Goal: Entertainment & Leisure: Consume media (video, audio)

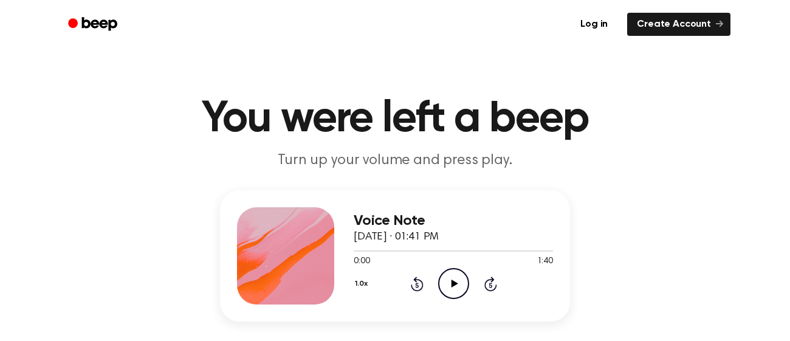
click at [458, 277] on icon "Play Audio" at bounding box center [453, 283] width 31 height 31
click at [456, 276] on icon "Pause Audio" at bounding box center [453, 283] width 31 height 31
click at [457, 283] on icon at bounding box center [454, 284] width 7 height 8
click at [457, 283] on icon "Pause Audio" at bounding box center [453, 283] width 31 height 31
click at [457, 283] on icon at bounding box center [454, 284] width 7 height 8
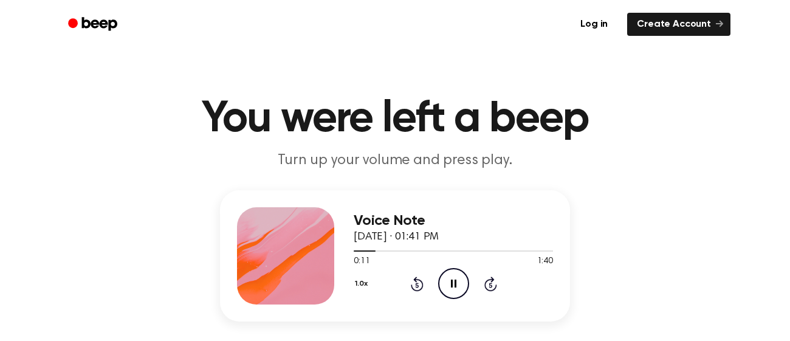
click at [457, 283] on icon "Pause Audio" at bounding box center [453, 283] width 31 height 31
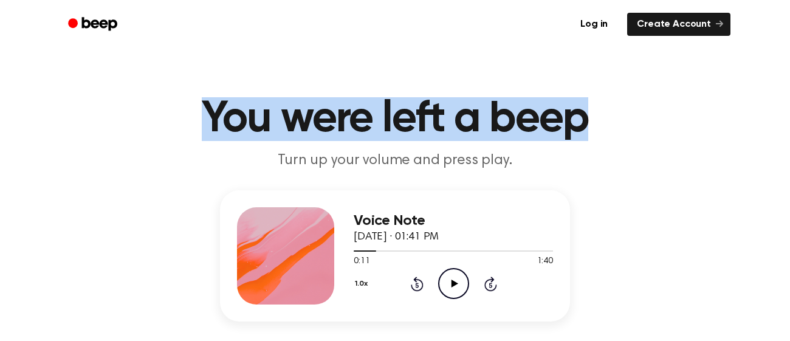
drag, startPoint x: 196, startPoint y: 95, endPoint x: 674, endPoint y: 76, distance: 478.7
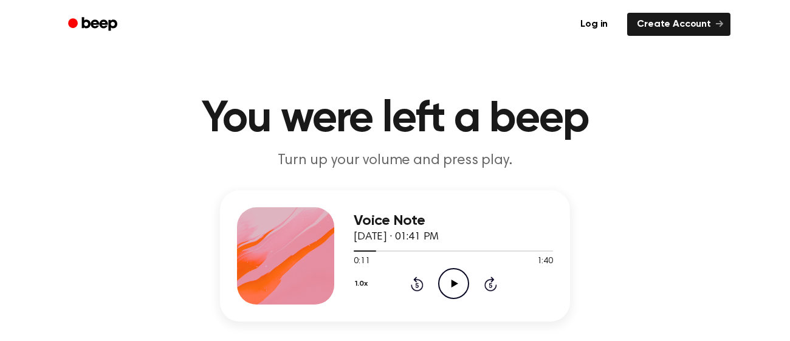
click at [465, 286] on icon "Play Audio" at bounding box center [453, 283] width 31 height 31
click at [453, 279] on icon "Pause Audio" at bounding box center [453, 283] width 31 height 31
click at [453, 278] on icon "Play Audio" at bounding box center [453, 283] width 31 height 31
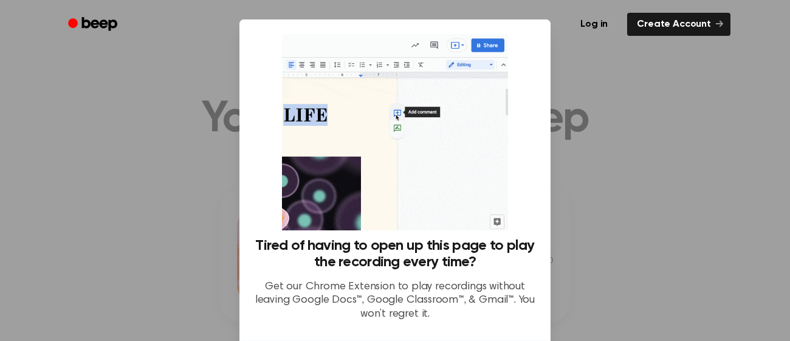
click at [650, 80] on div at bounding box center [395, 170] width 790 height 341
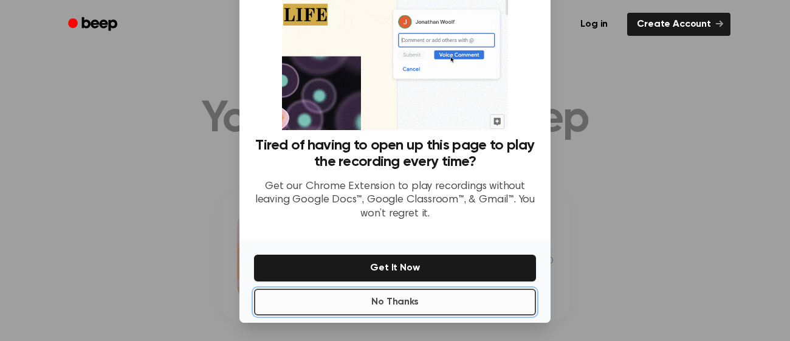
click at [427, 298] on button "No Thanks" at bounding box center [395, 302] width 282 height 27
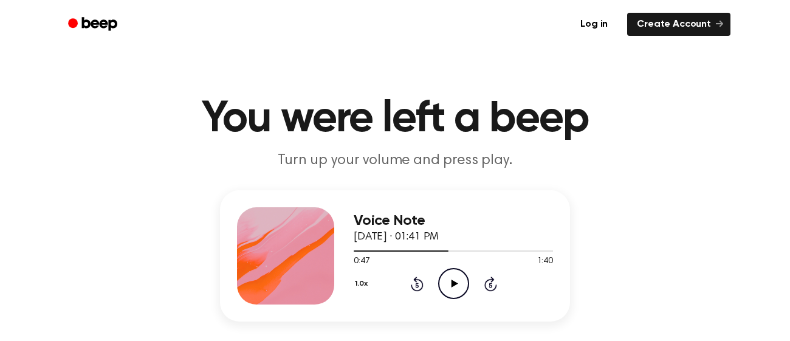
click at [191, 97] on h1 "You were left a beep" at bounding box center [395, 119] width 622 height 44
click at [439, 275] on icon "Play Audio" at bounding box center [453, 283] width 31 height 31
click at [461, 290] on icon "Pause Audio" at bounding box center [453, 283] width 31 height 31
click at [418, 287] on icon "Rewind 5 seconds" at bounding box center [416, 284] width 13 height 16
click at [459, 284] on icon "Play Audio" at bounding box center [453, 283] width 31 height 31
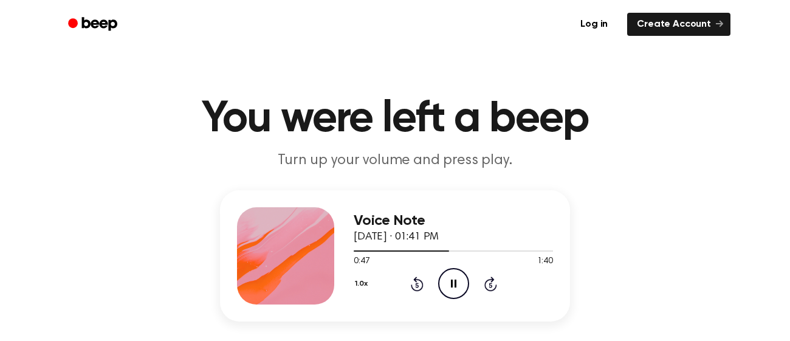
click at [458, 271] on icon "Pause Audio" at bounding box center [453, 283] width 31 height 31
click at [461, 281] on icon "Play Audio" at bounding box center [453, 283] width 31 height 31
click at [454, 280] on icon at bounding box center [453, 284] width 5 height 8
click at [454, 280] on icon "Play Audio" at bounding box center [453, 283] width 31 height 31
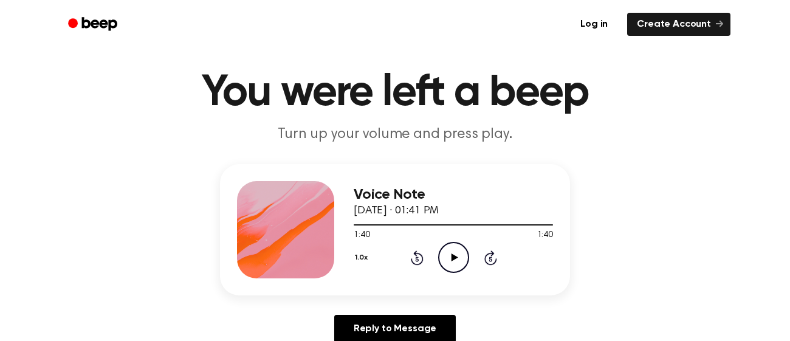
click at [452, 258] on icon at bounding box center [454, 257] width 7 height 8
click at [360, 256] on button "1.0x" at bounding box center [363, 257] width 18 height 21
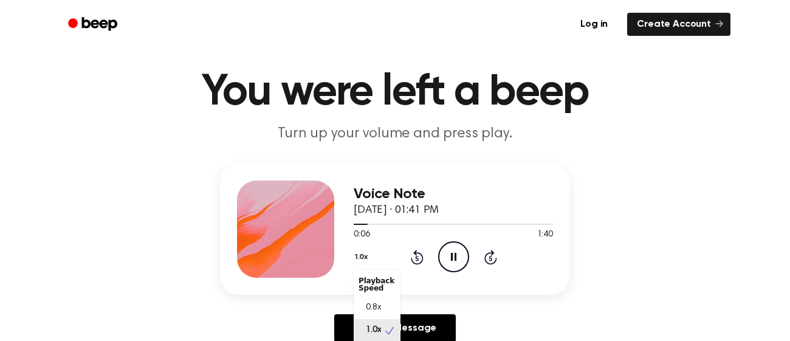
scroll to position [5, 0]
click at [269, 320] on div "Voice Note [DATE] · 01:41 PM 0:07 1:40 Your browser does not support the [objec…" at bounding box center [395, 257] width 761 height 188
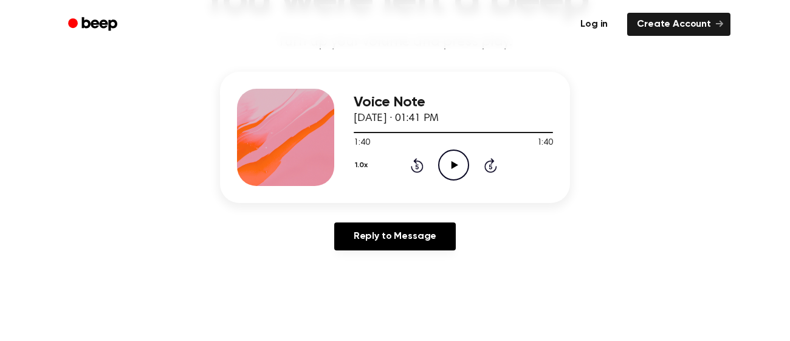
scroll to position [114, 0]
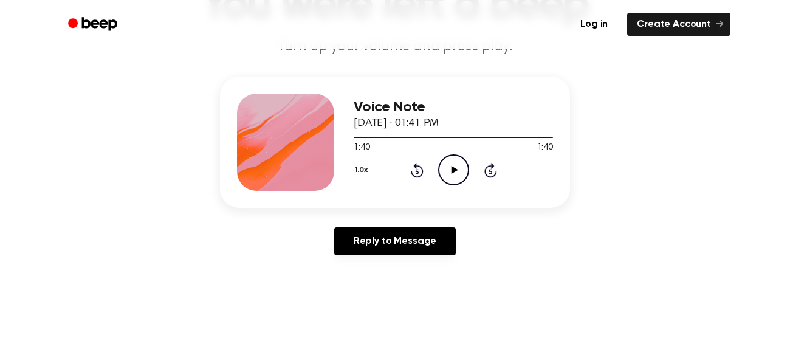
click at [450, 171] on icon "Play Audio" at bounding box center [453, 169] width 31 height 31
click at [451, 171] on icon at bounding box center [453, 170] width 5 height 8
click at [450, 171] on icon "Play Audio" at bounding box center [453, 169] width 31 height 31
